Goal: Task Accomplishment & Management: Use online tool/utility

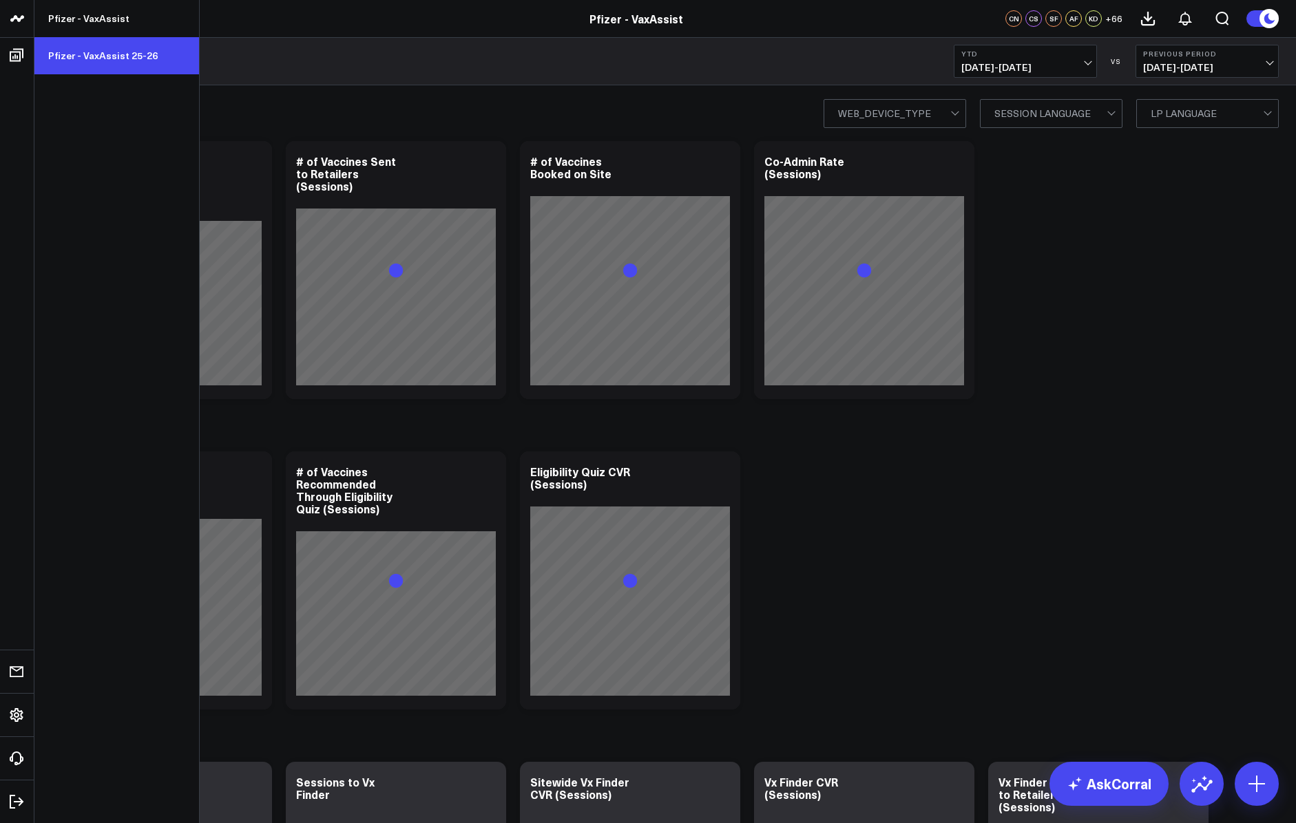
click at [92, 65] on link "Pfizer - VaxAssist 25-26" at bounding box center [116, 55] width 165 height 37
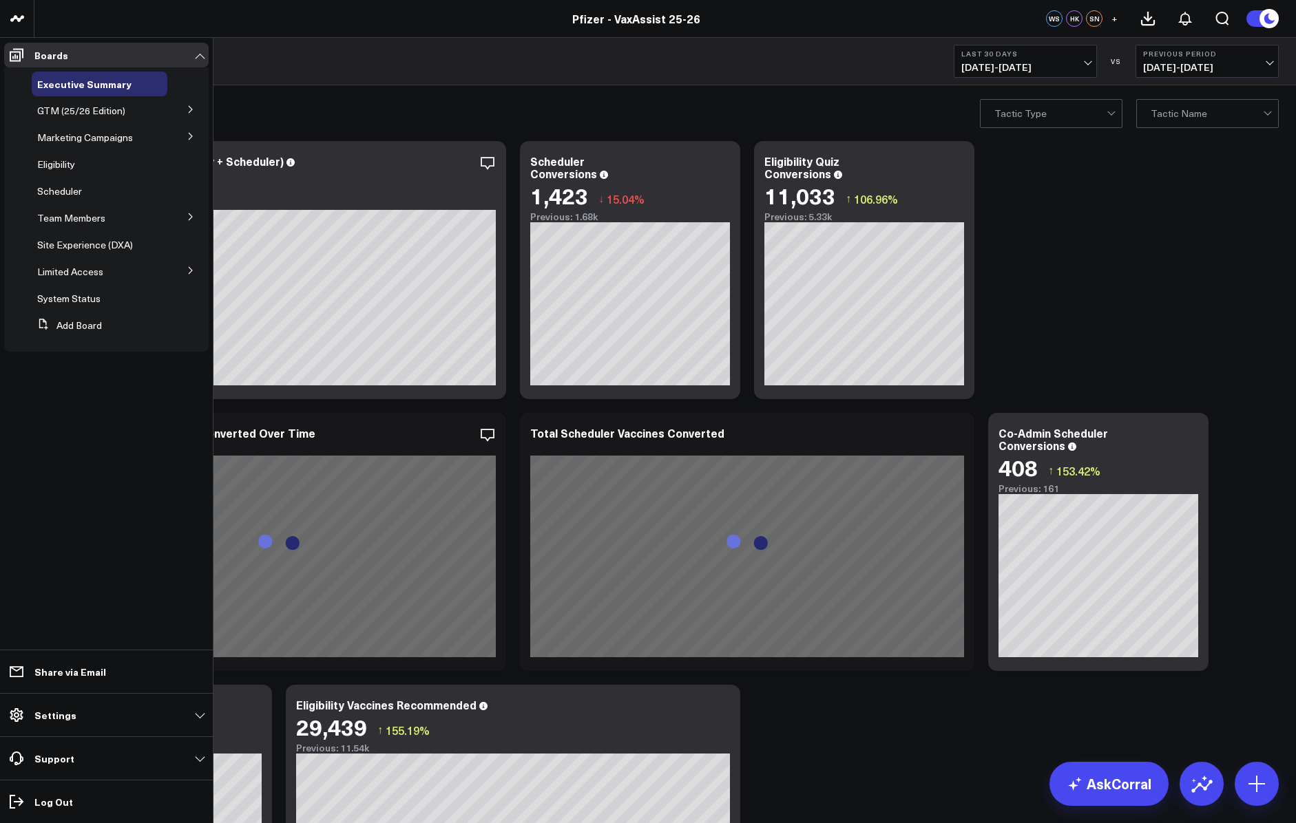
click at [183, 217] on button at bounding box center [191, 216] width 36 height 21
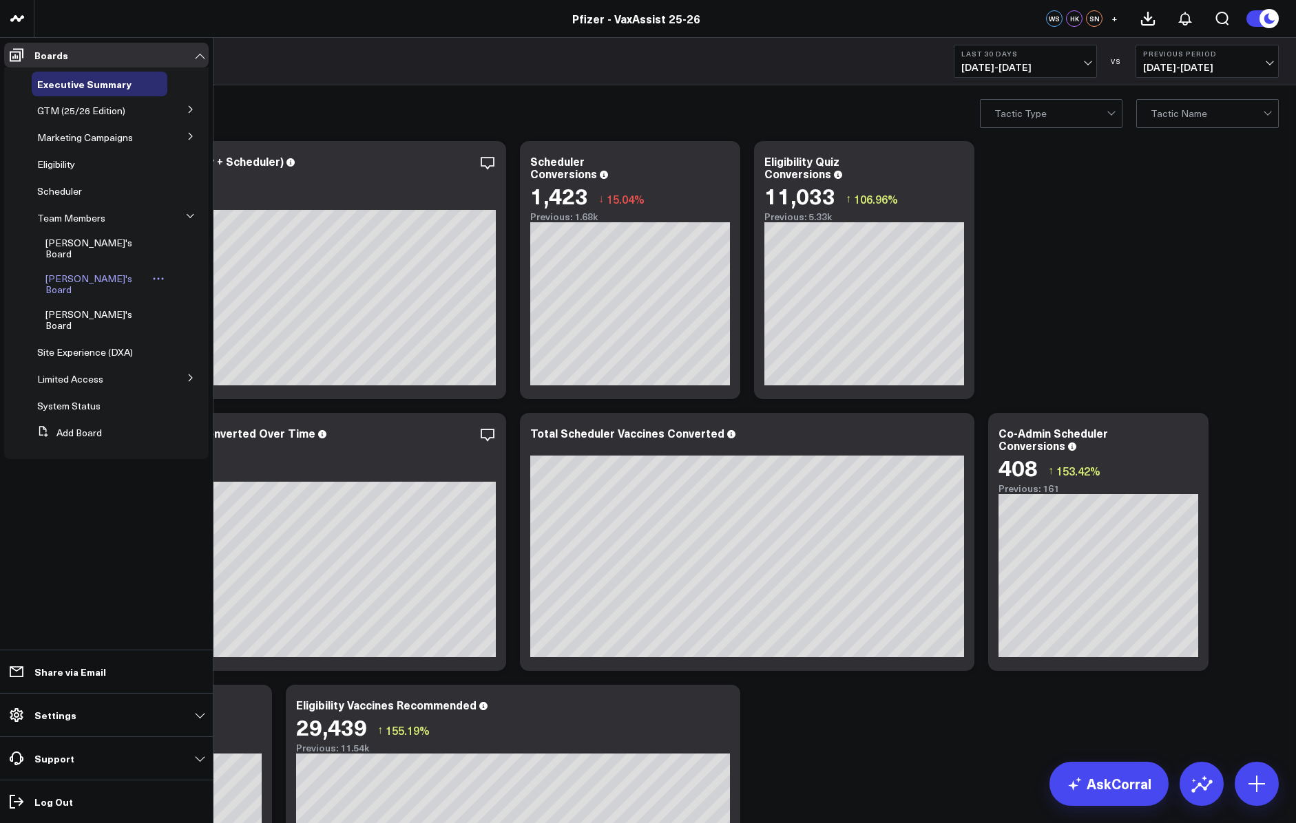
click at [94, 272] on span "[PERSON_NAME]'s Board" at bounding box center [88, 284] width 87 height 24
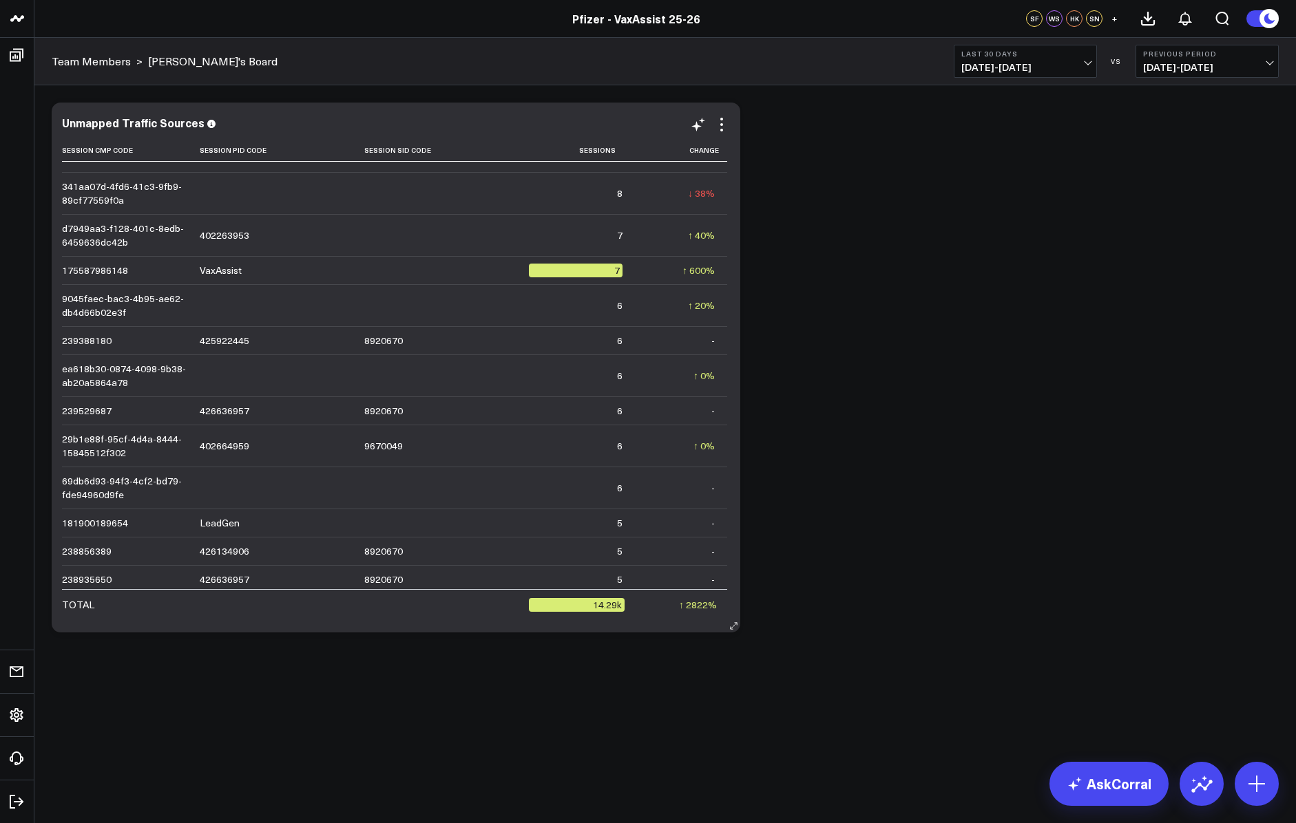
scroll to position [3159, 0]
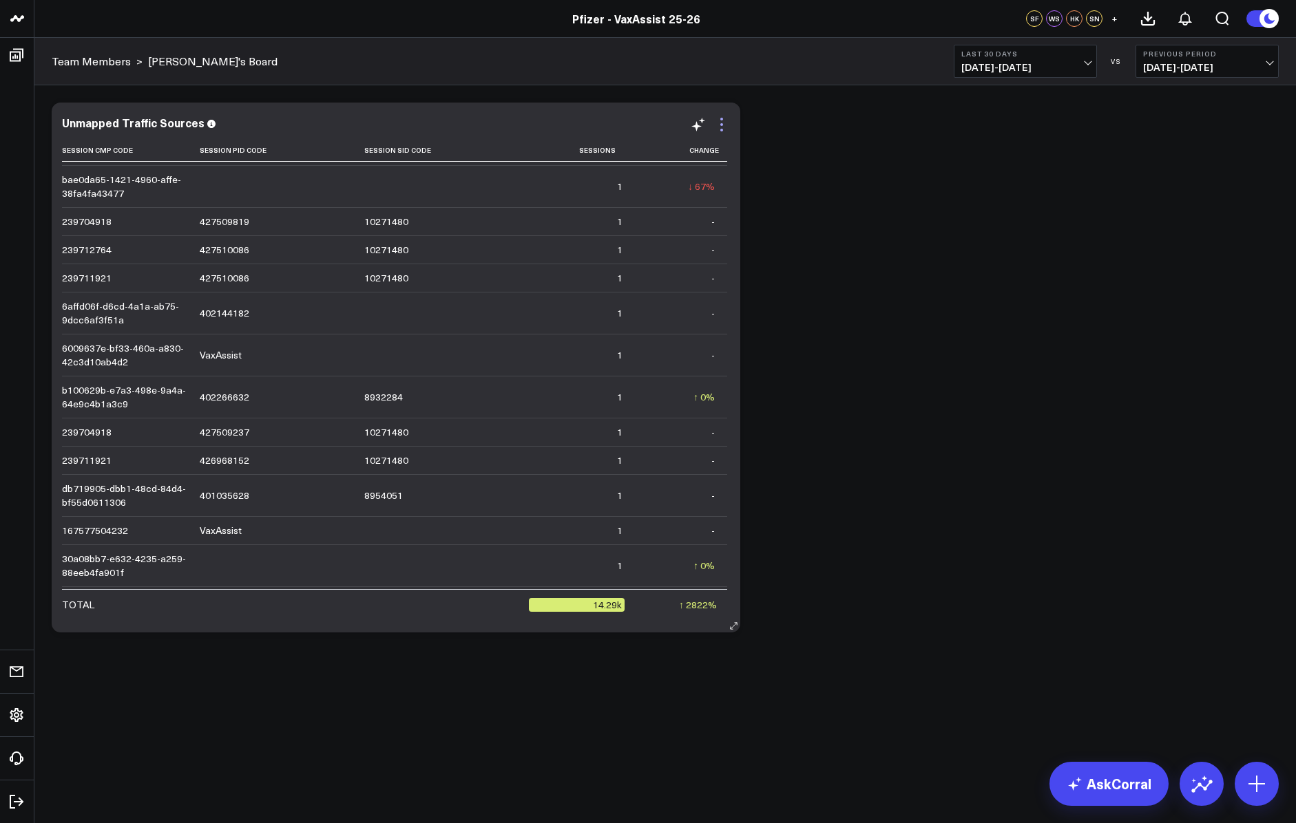
click at [728, 127] on icon at bounding box center [721, 124] width 17 height 17
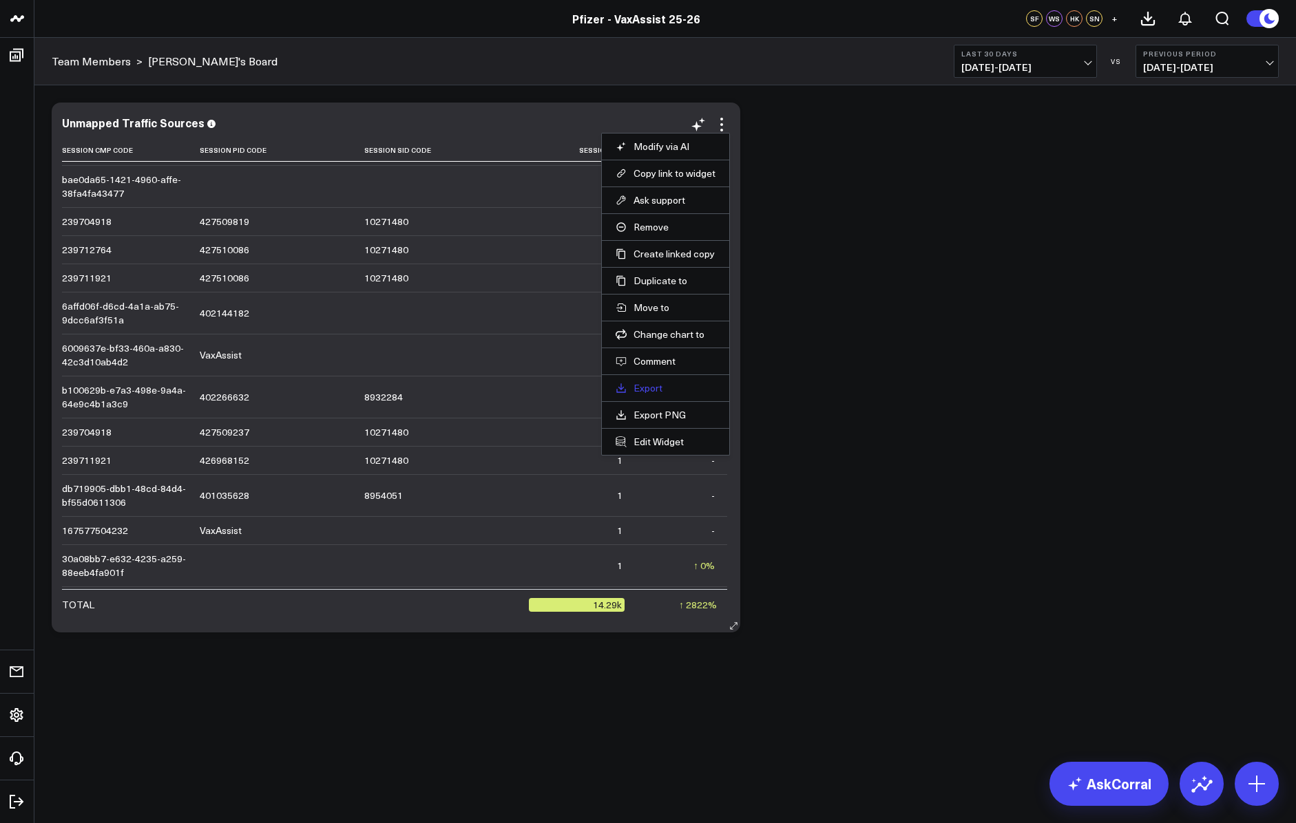
click at [666, 387] on link "Export" at bounding box center [665, 388] width 100 height 12
